Goal: Check status: Check status

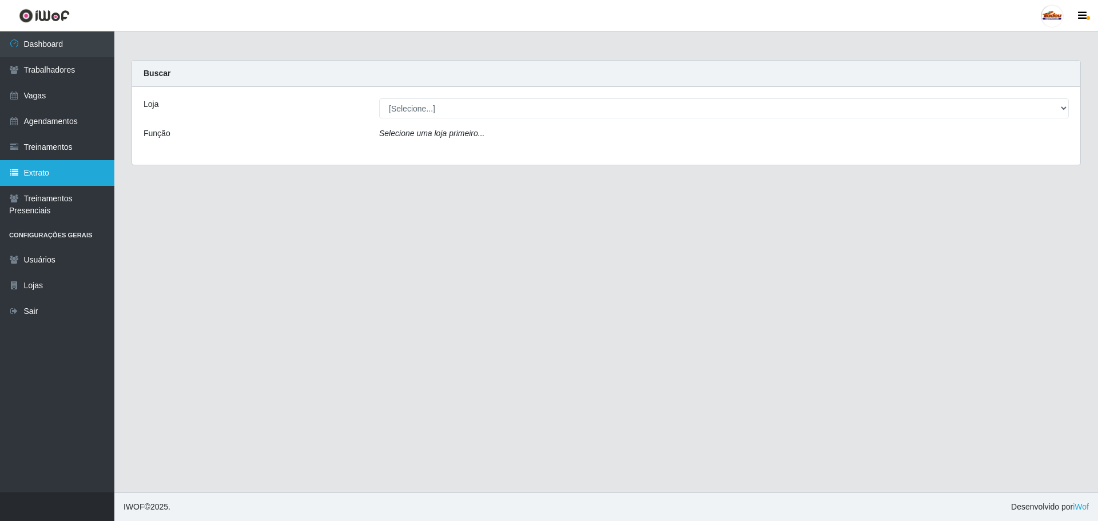
click at [34, 176] on link "Extrato" at bounding box center [57, 173] width 114 height 26
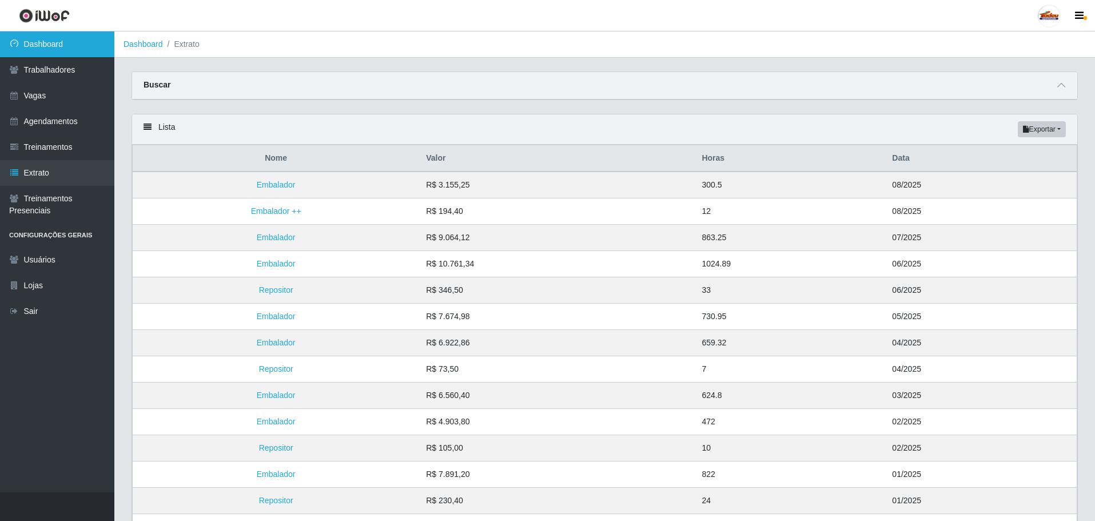
click at [57, 50] on link "Dashboard" at bounding box center [57, 44] width 114 height 26
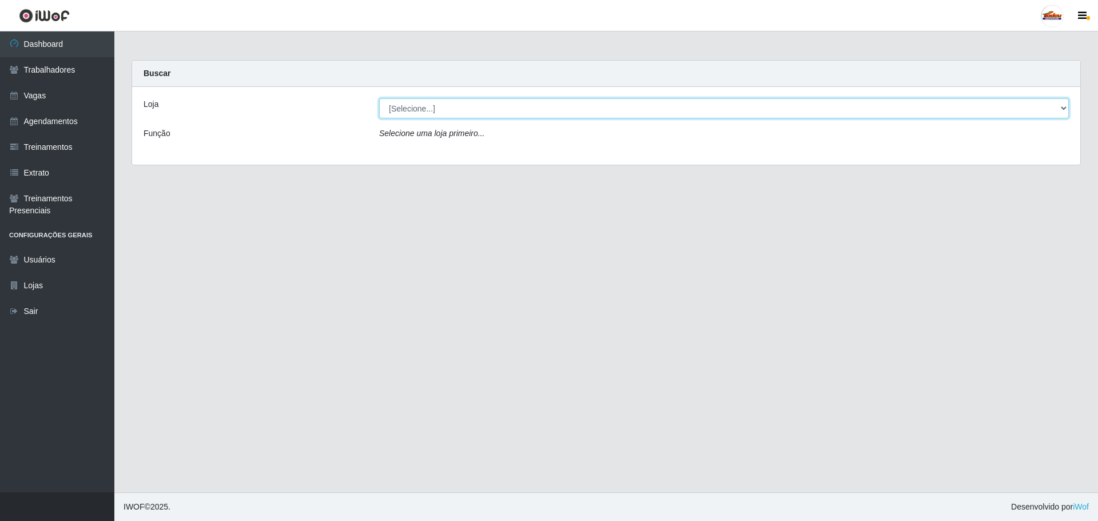
click at [454, 102] on select "[Selecione...] Supermercado Tadeu - [GEOGRAPHIC_DATA]" at bounding box center [724, 108] width 690 height 20
select select "195"
click at [379, 98] on select "[Selecione...] Supermercado Tadeu - [GEOGRAPHIC_DATA]" at bounding box center [724, 108] width 690 height 20
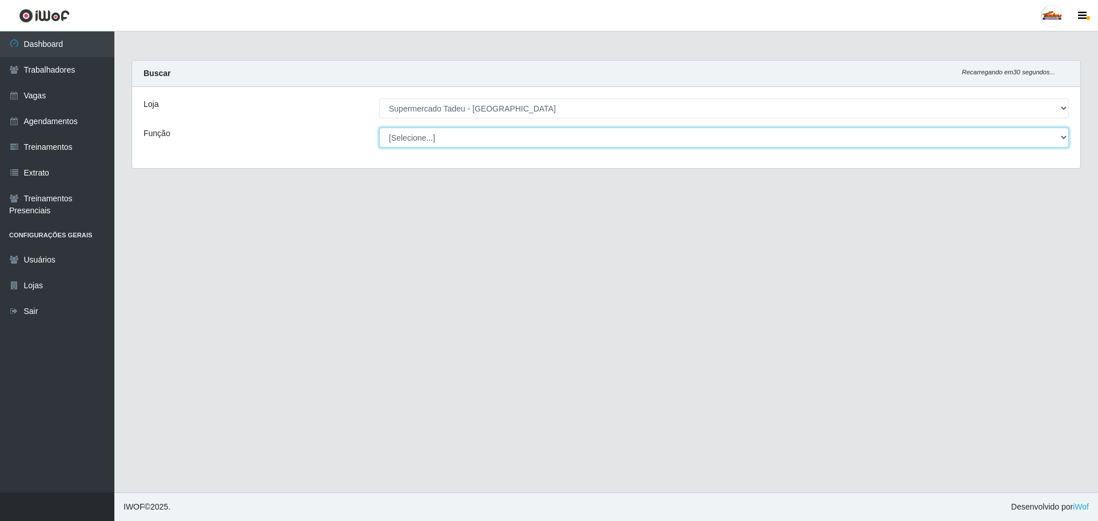
click at [435, 136] on select "[Selecione...] ASG ASG + ASG ++ Auxiliar de Estacionamento Auxiliar de Estacion…" at bounding box center [724, 138] width 690 height 20
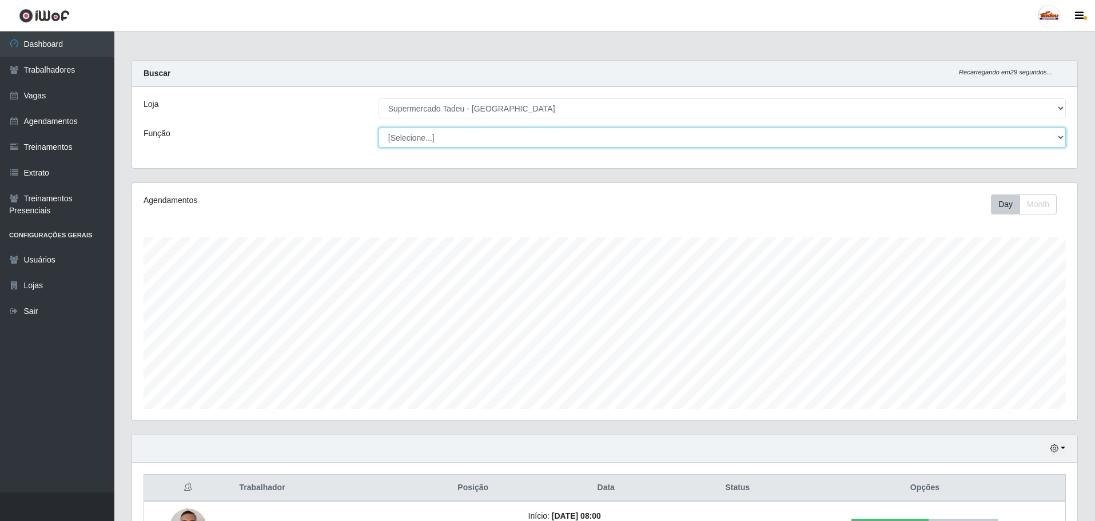
scroll to position [237, 945]
select select "1"
click at [379, 128] on select "[Selecione...] ASG ASG + ASG ++ Auxiliar de Estacionamento Auxiliar de Estacion…" at bounding box center [722, 138] width 687 height 20
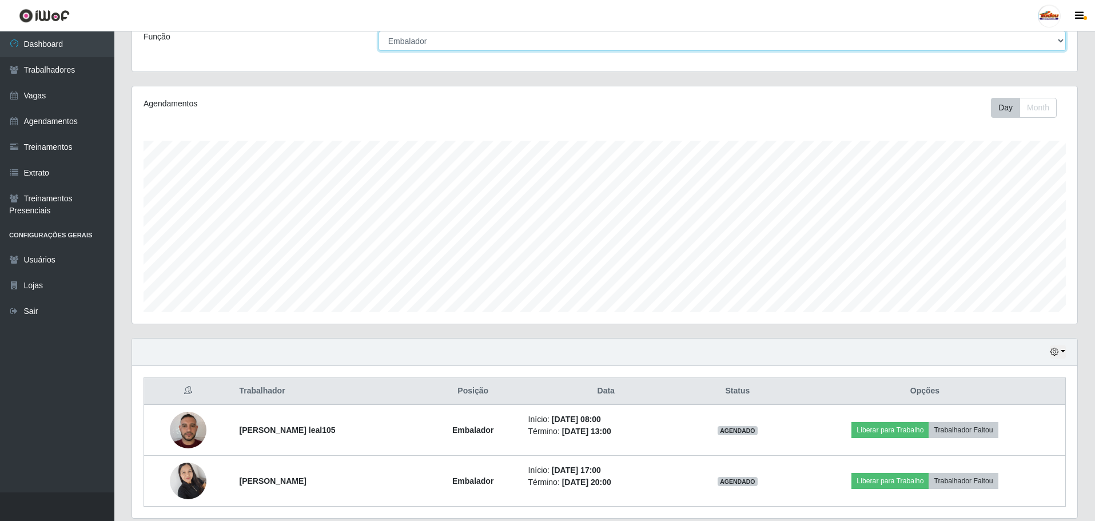
scroll to position [137, 0]
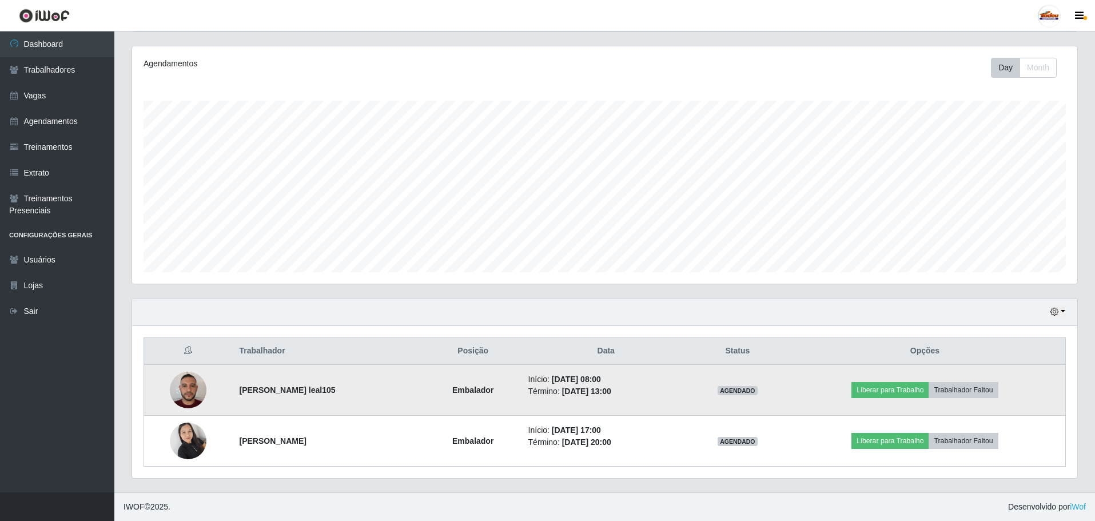
drag, startPoint x: 600, startPoint y: 380, endPoint x: 629, endPoint y: 394, distance: 32.0
click at [629, 394] on ul "Início: [DATE] 08:00 Término: [DATE] 13:00" at bounding box center [606, 385] width 156 height 24
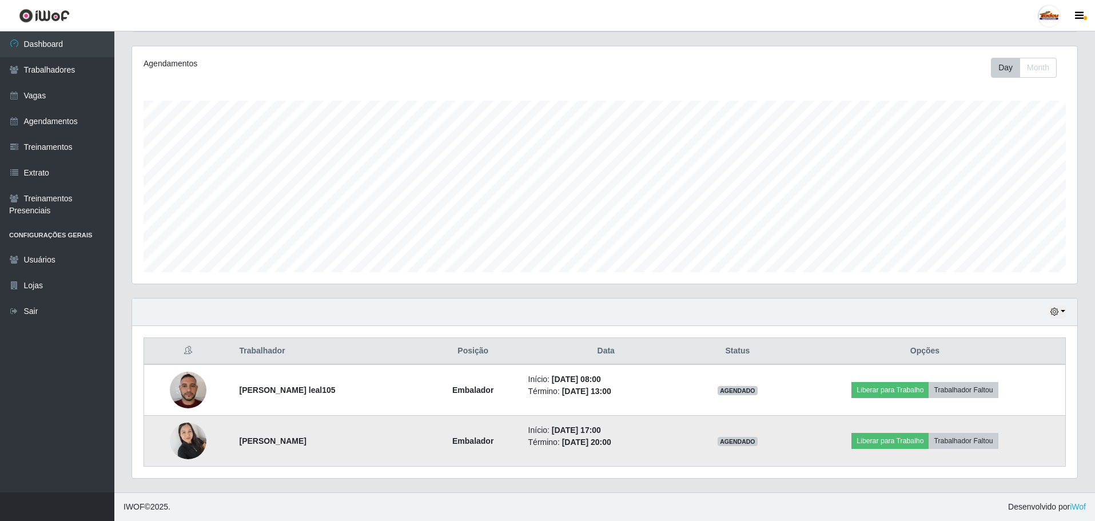
drag, startPoint x: 604, startPoint y: 432, endPoint x: 639, endPoint y: 444, distance: 37.1
click at [639, 444] on ul "Início: [DATE] 17:00 Término: [DATE] 20:00" at bounding box center [606, 436] width 156 height 24
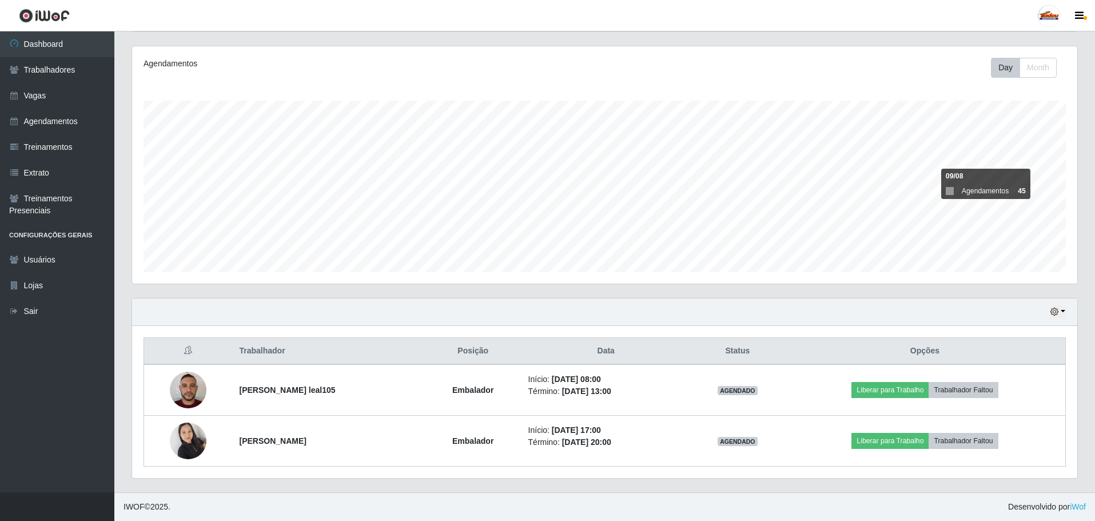
click at [847, 326] on div "Trabalhador Posição Data Status Opções [PERSON_NAME] leal105 Embalador Início: …" at bounding box center [604, 402] width 945 height 152
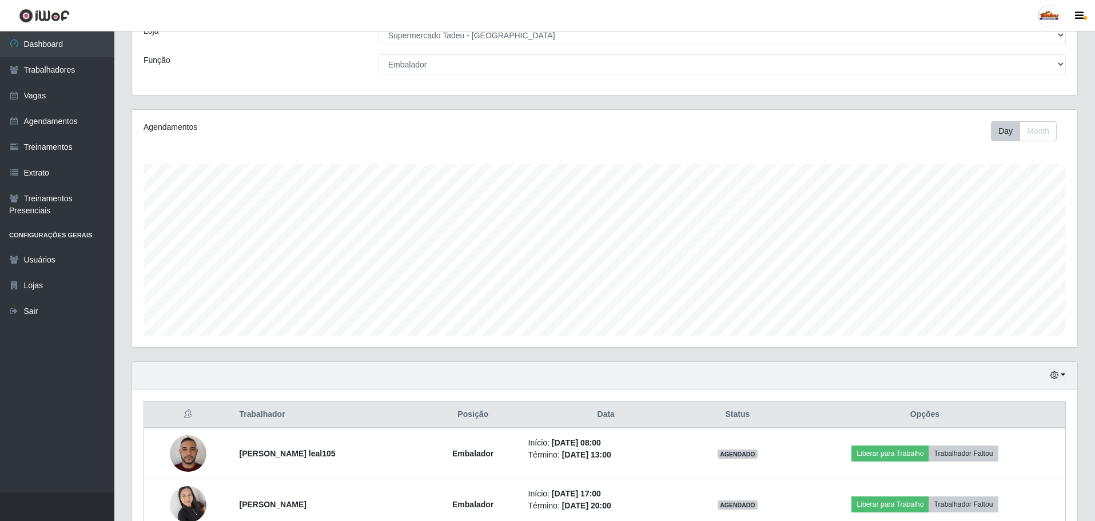
scroll to position [0, 0]
